Goal: Find specific page/section

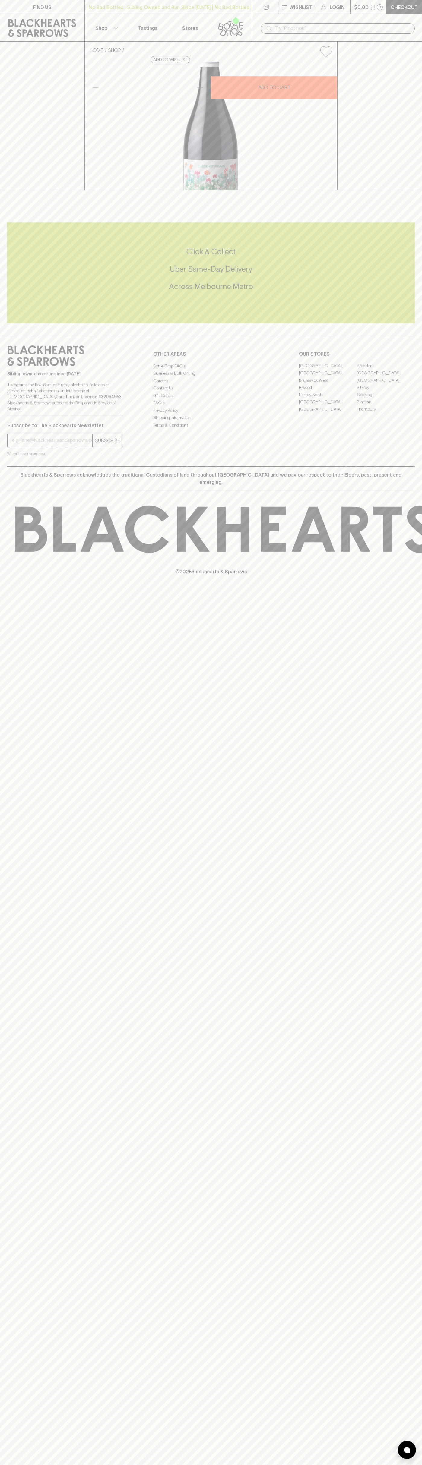
click at [8, 14] on link "FIND US" at bounding box center [42, 7] width 84 height 14
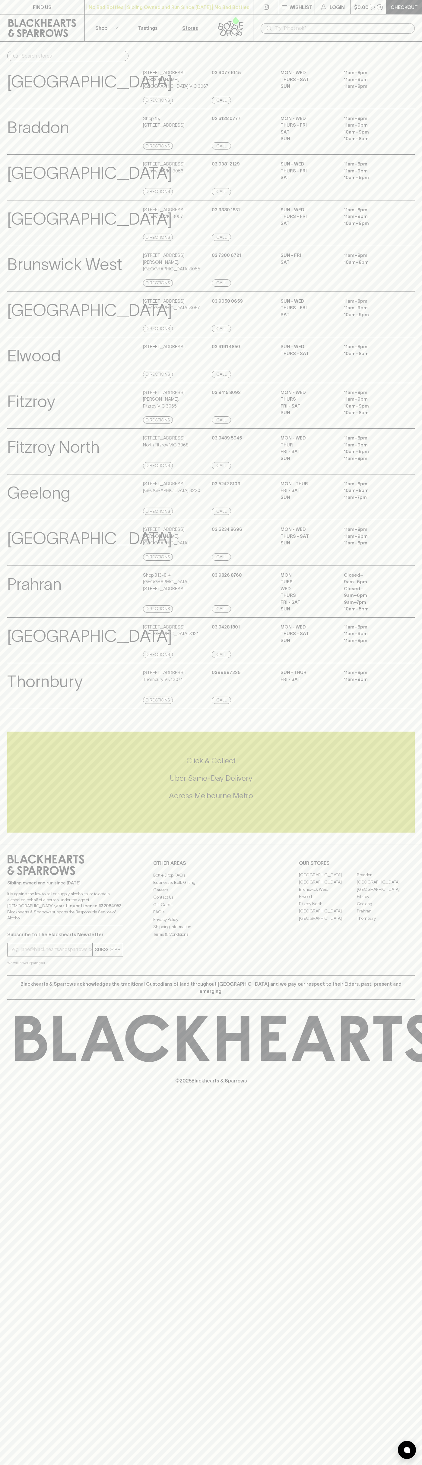
click at [410, 462] on div "MON - WED 11am – 8pm THUR 11am – 9pm FRI - SAT 10am – 9pm SUN 11am – 8pm" at bounding box center [347, 452] width 134 height 35
click at [194, 1465] on html "FIND US | No Bad Bottles | Sibling Owned and Run Since [DATE] | No Bad Bottles …" at bounding box center [211, 732] width 422 height 1465
click at [11, 1448] on div "FIND US | No Bad Bottles | Sibling Owned and Run Since [DATE] | No Bad Bottles …" at bounding box center [211, 732] width 422 height 1465
